Goal: Check status: Check status

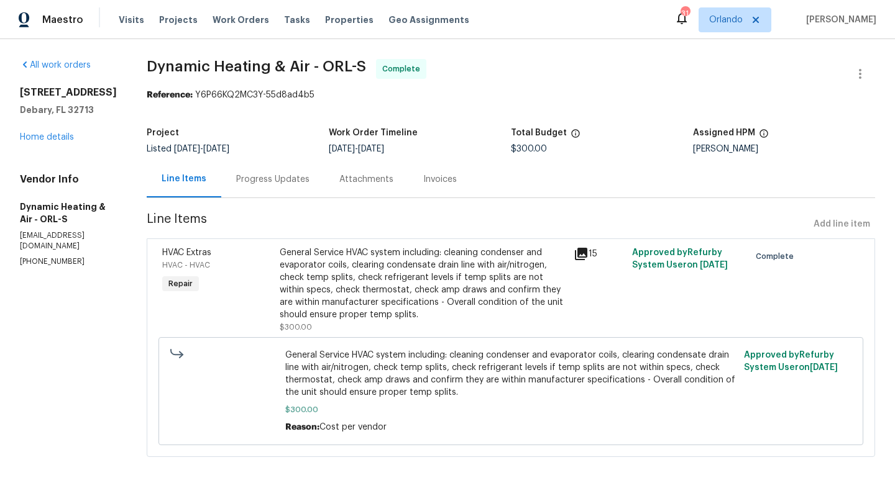
click at [445, 111] on section "Dynamic Heating & Air - ORL-S Complete Reference: Y6P66KQ2MC3Y-55d8ad4b5 Projec…" at bounding box center [511, 265] width 728 height 413
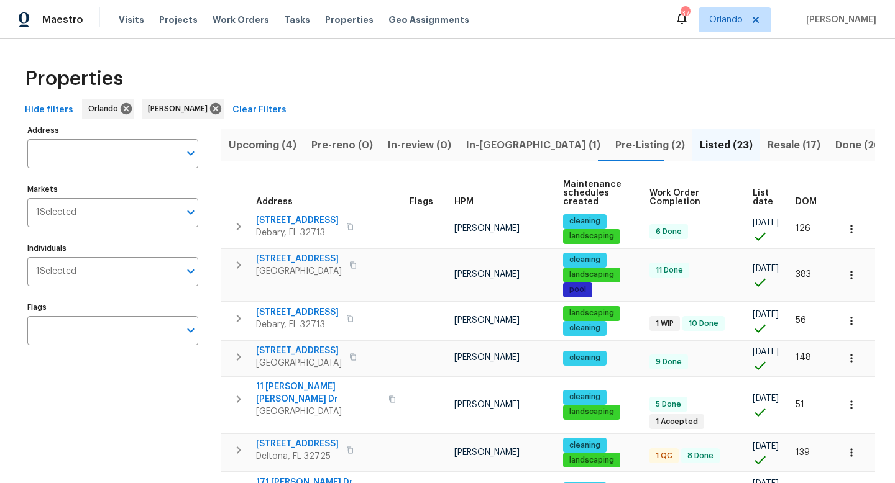
scroll to position [691, 0]
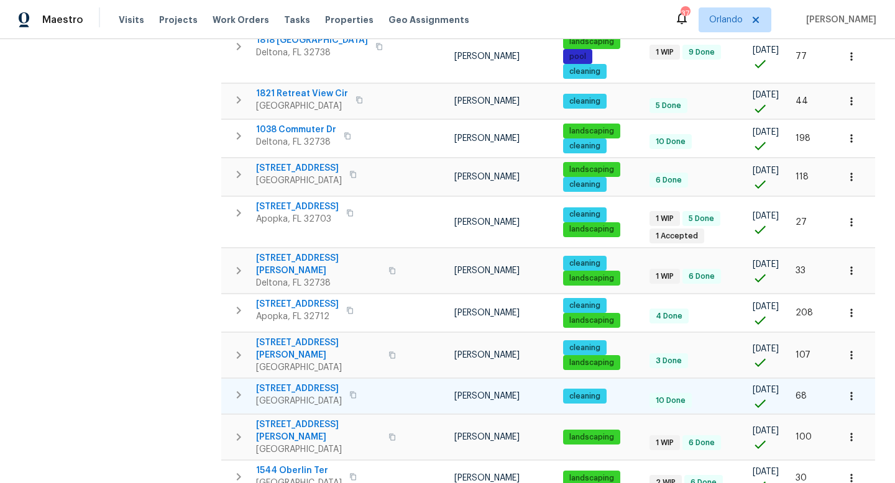
click at [327, 383] on span "[STREET_ADDRESS]" at bounding box center [299, 389] width 86 height 12
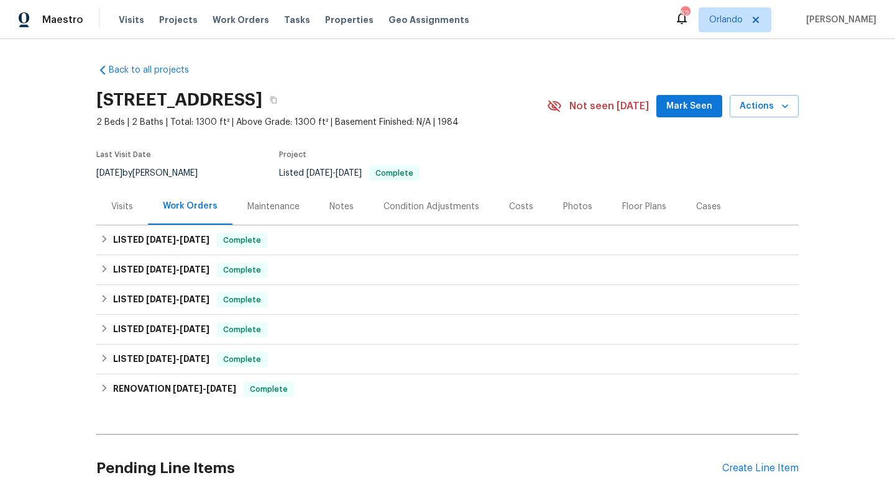
click at [272, 217] on div "Maintenance" at bounding box center [273, 206] width 82 height 37
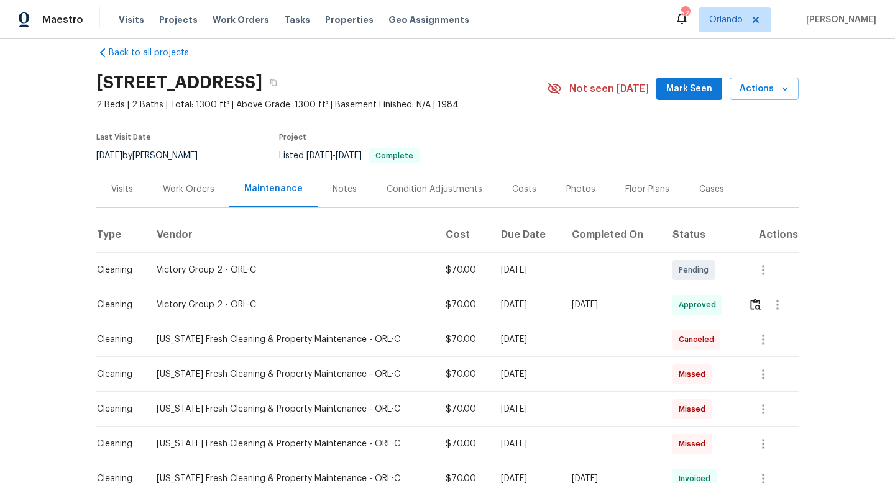
scroll to position [21, 0]
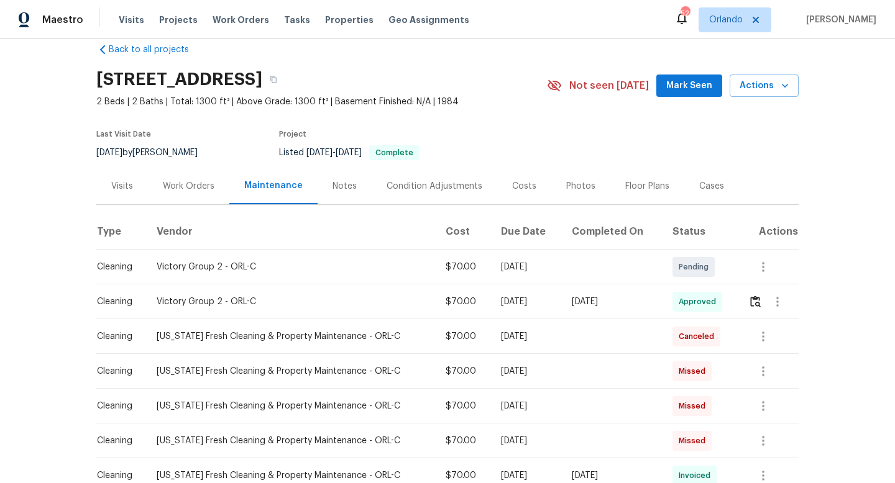
click at [618, 300] on div "Mon, Aug 25 2025" at bounding box center [612, 302] width 80 height 12
click at [754, 305] on img "button" at bounding box center [755, 302] width 11 height 12
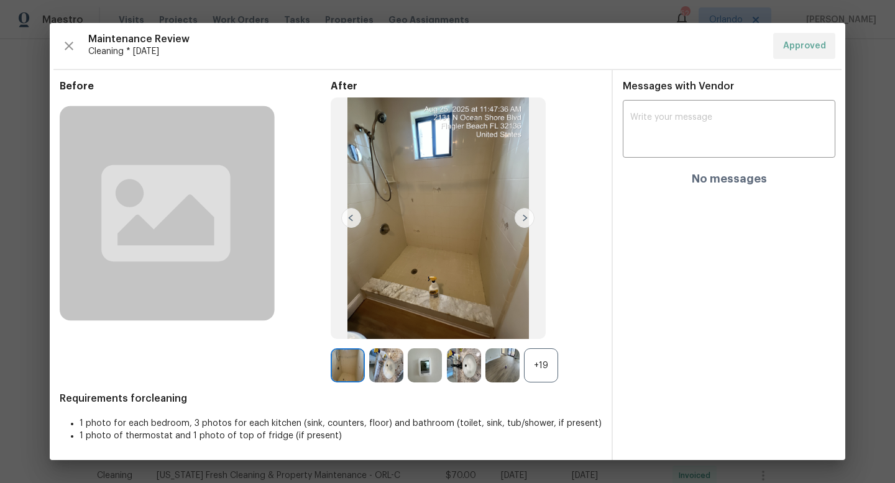
click at [529, 222] on img at bounding box center [525, 218] width 20 height 20
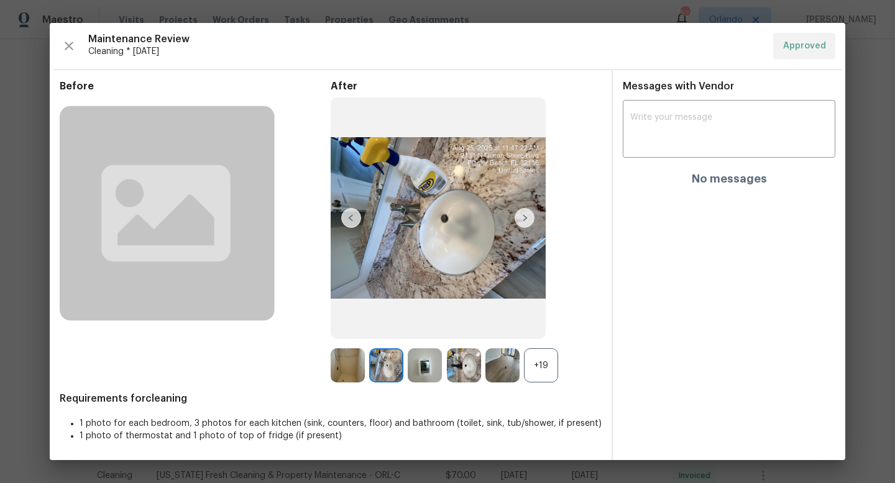
click at [529, 222] on img at bounding box center [525, 218] width 20 height 20
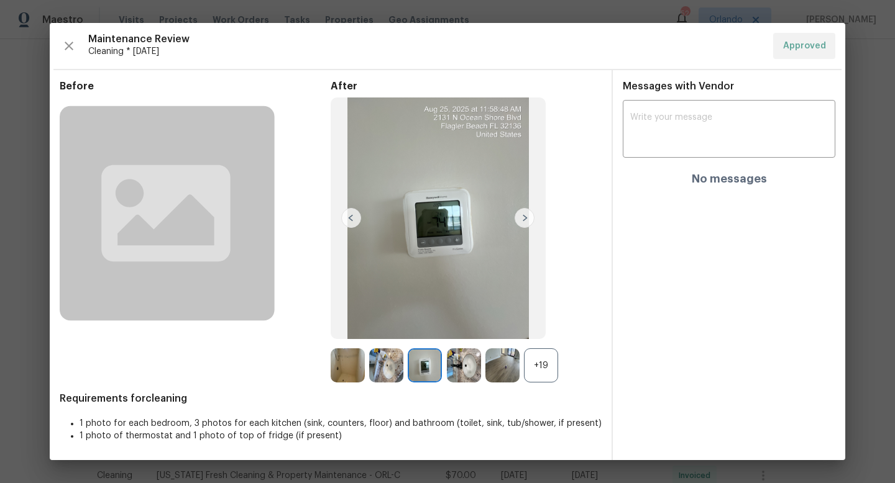
click at [521, 218] on img at bounding box center [525, 218] width 20 height 20
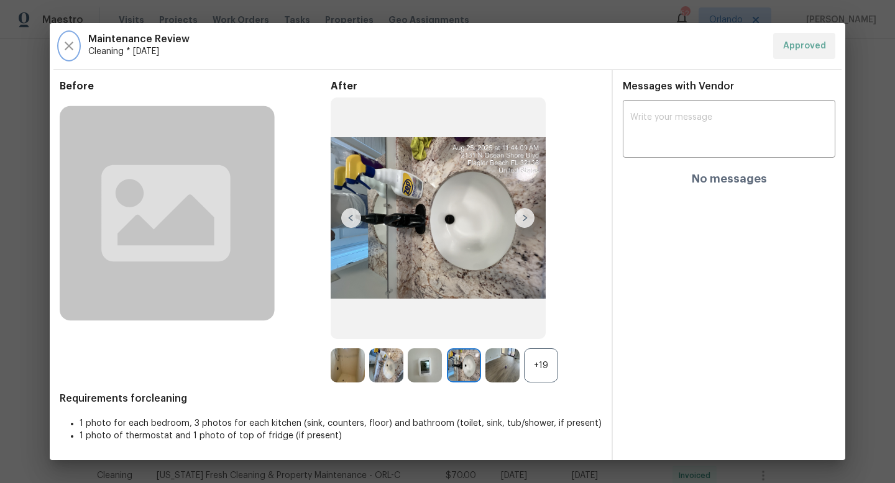
click at [73, 42] on icon "button" at bounding box center [69, 46] width 9 height 9
